Goal: Register for event/course: Sign up to attend an event or enroll in a course

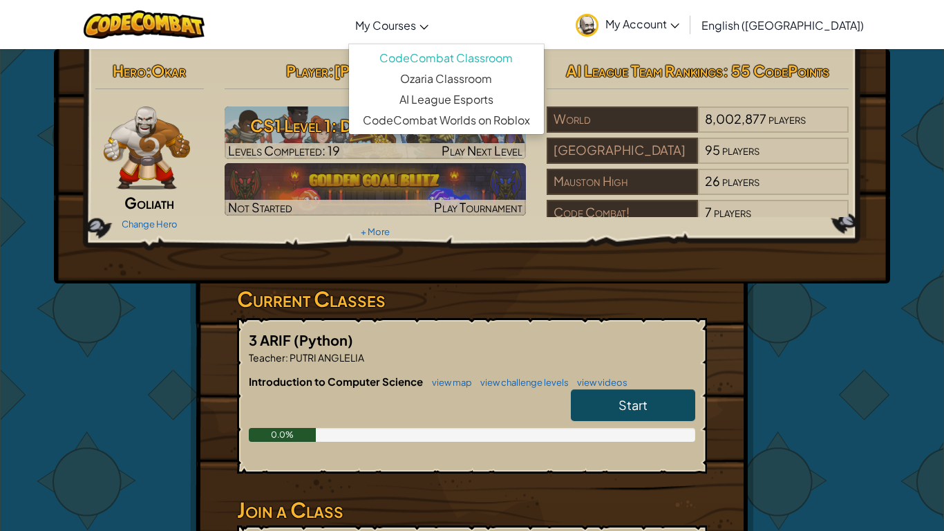
click at [435, 23] on link "My Courses" at bounding box center [391, 24] width 87 height 37
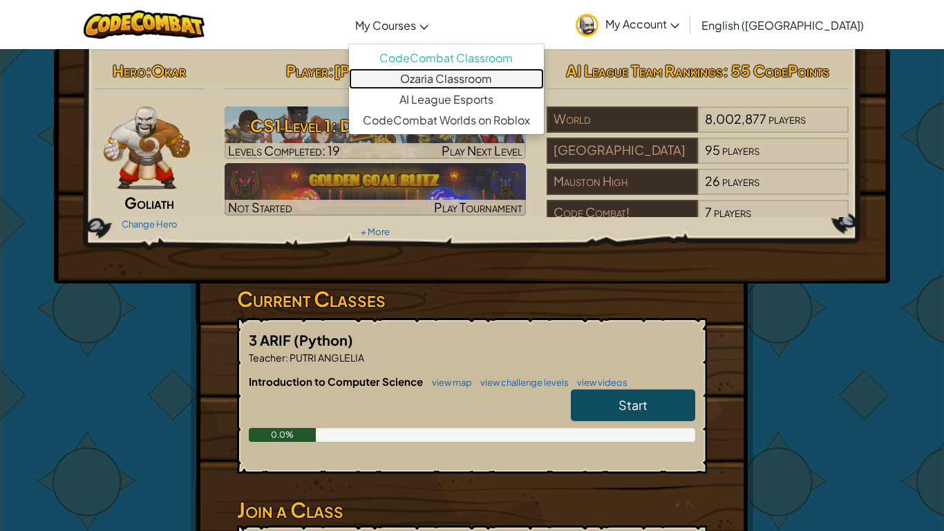
click at [476, 72] on link "Ozaria Classroom" at bounding box center [446, 78] width 195 height 21
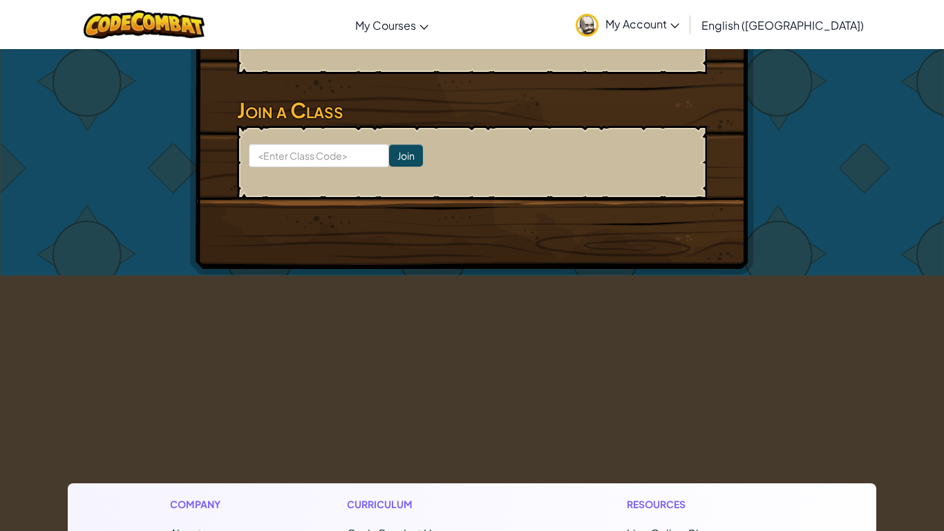
scroll to position [397, 0]
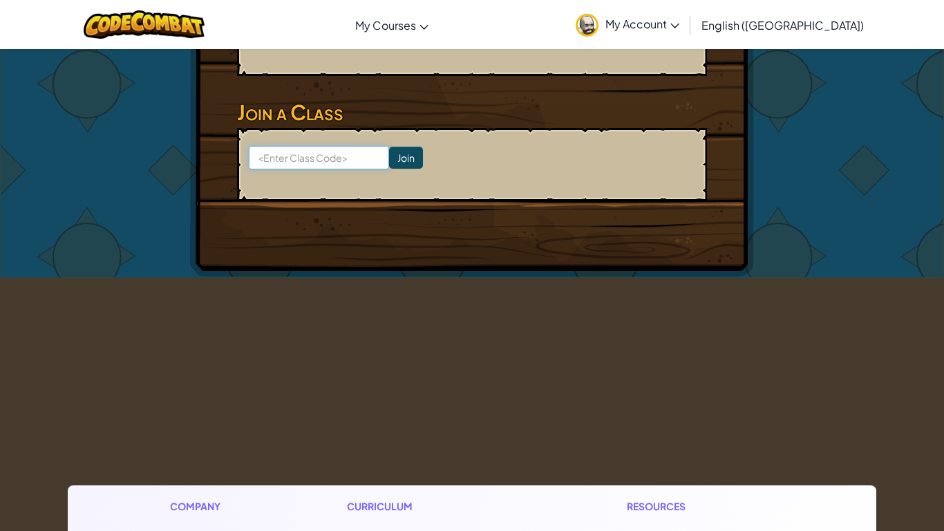
click at [354, 167] on input at bounding box center [319, 158] width 140 height 24
type input "Faceburnfunny"
click at [404, 154] on input "Join" at bounding box center [406, 158] width 34 height 22
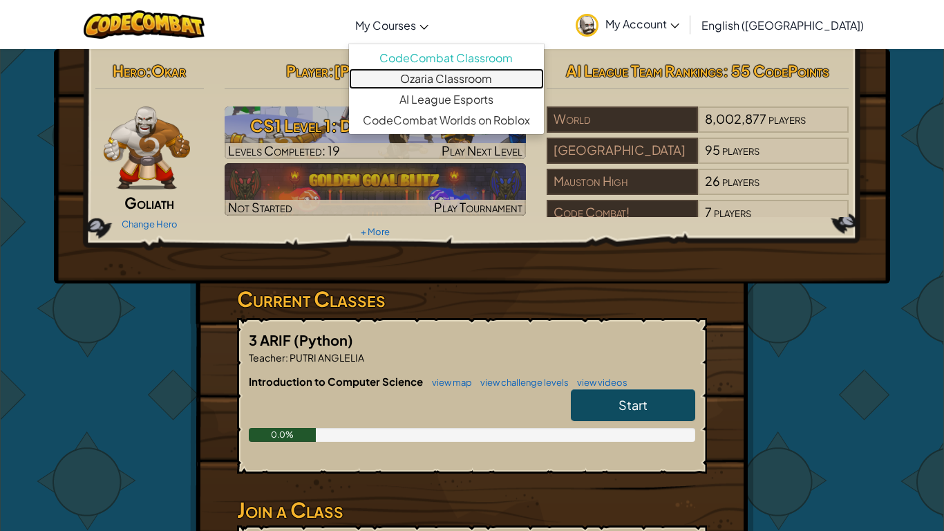
click at [474, 80] on link "Ozaria Classroom" at bounding box center [446, 78] width 195 height 21
